Goal: Information Seeking & Learning: Learn about a topic

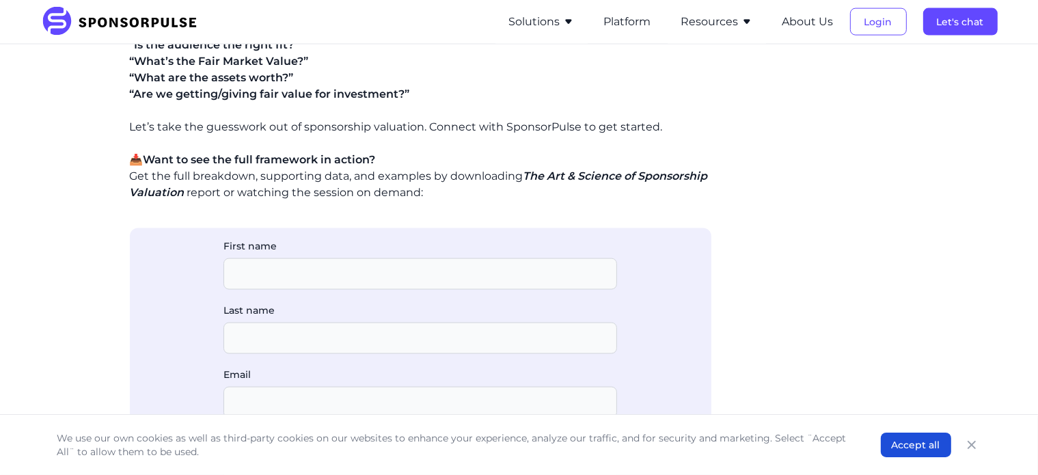
scroll to position [1981, 0]
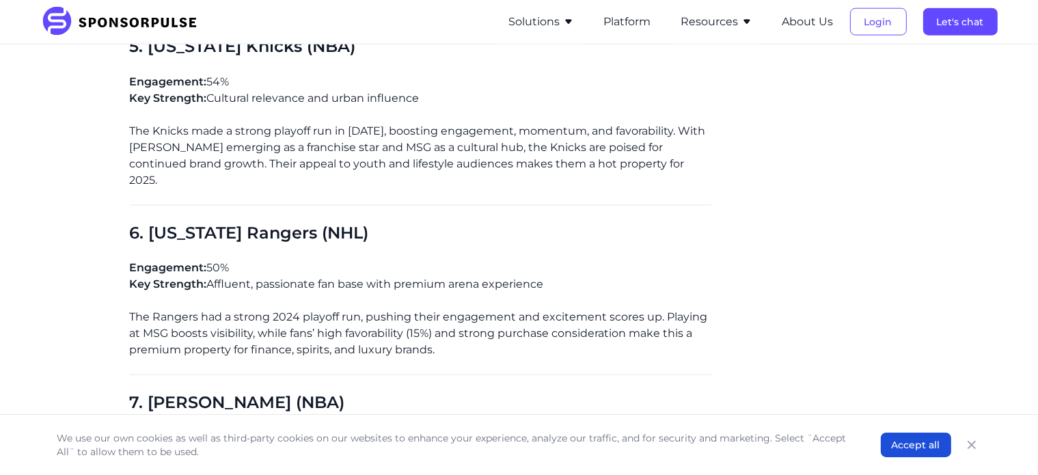
scroll to position [1776, 0]
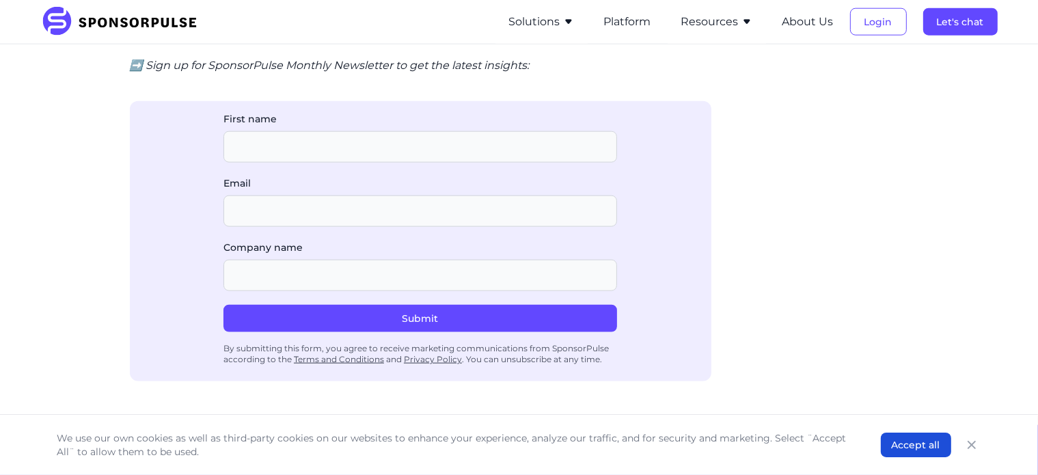
scroll to position [1503, 0]
